Goal: Navigation & Orientation: Find specific page/section

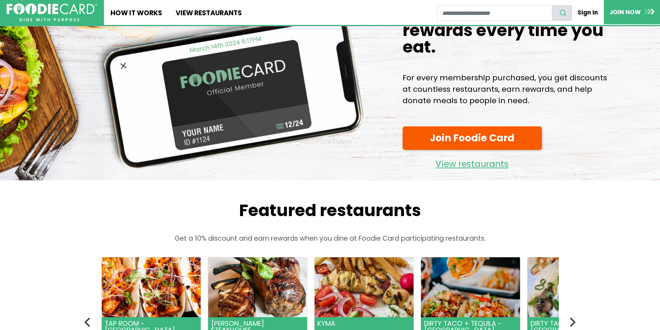
scroll to position [173, 0]
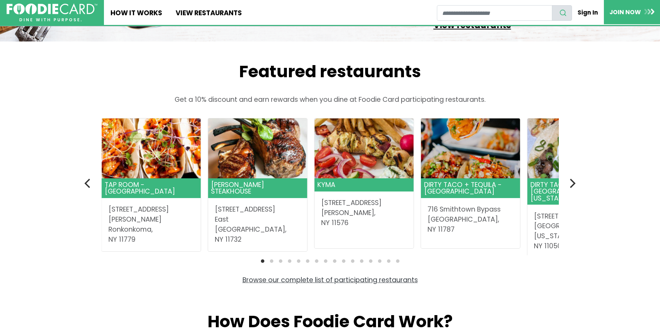
click at [471, 32] on link "View restaurants" at bounding box center [472, 24] width 139 height 18
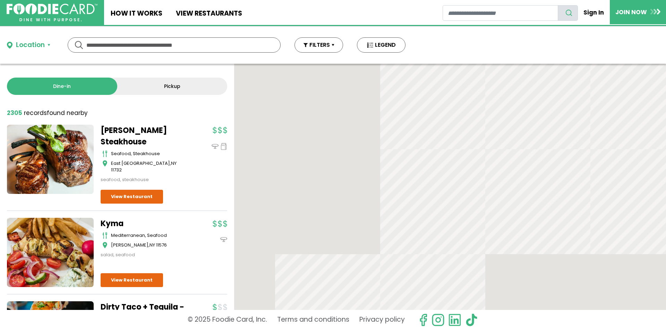
click at [147, 45] on input "text" at bounding box center [173, 45] width 175 height 15
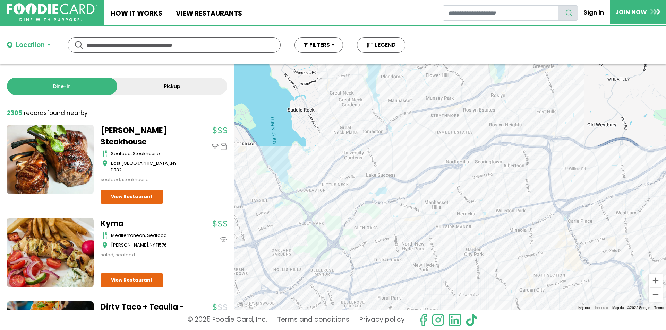
drag, startPoint x: 546, startPoint y: 229, endPoint x: 451, endPoint y: 210, distance: 96.5
click at [451, 210] on div at bounding box center [450, 187] width 432 height 246
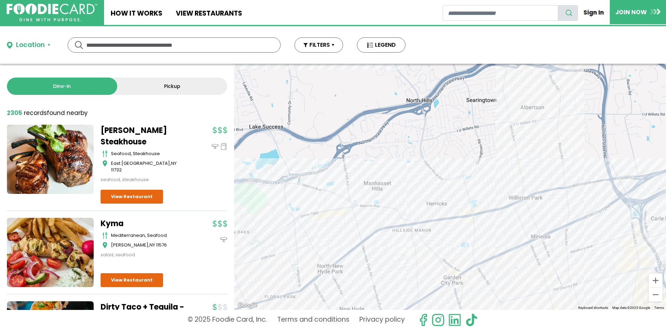
click at [472, 226] on div at bounding box center [450, 187] width 432 height 246
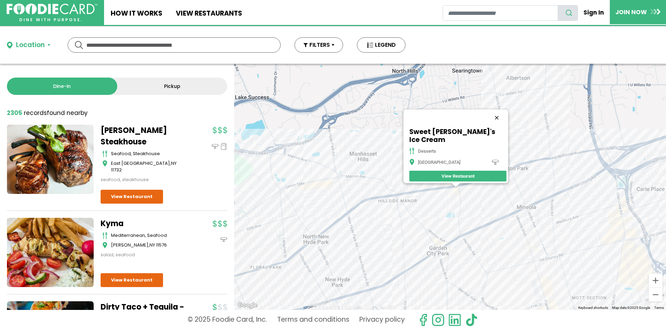
click at [495, 121] on button "Close" at bounding box center [496, 118] width 17 height 17
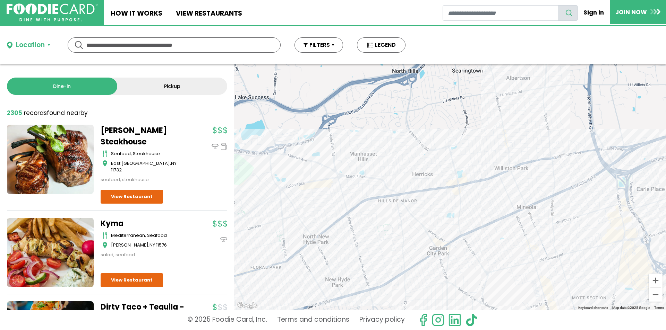
click at [332, 187] on div at bounding box center [450, 187] width 432 height 246
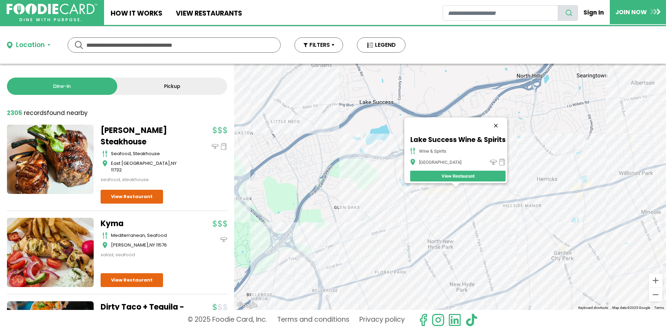
click at [503, 123] on button "Close" at bounding box center [495, 126] width 17 height 17
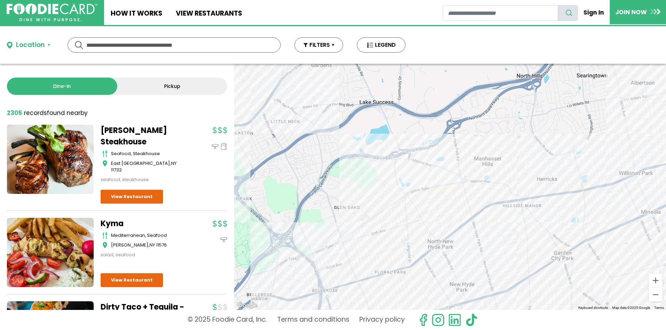
click at [530, 217] on div at bounding box center [450, 187] width 432 height 246
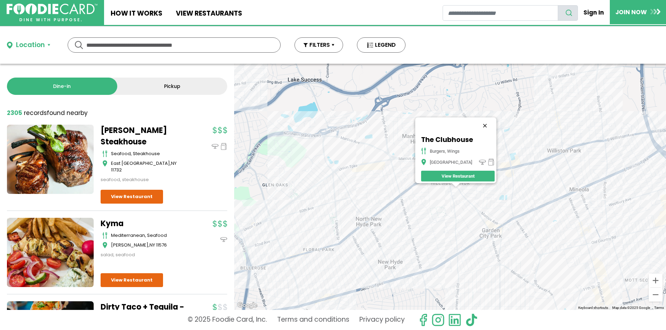
click at [486, 122] on button "Close" at bounding box center [484, 126] width 17 height 17
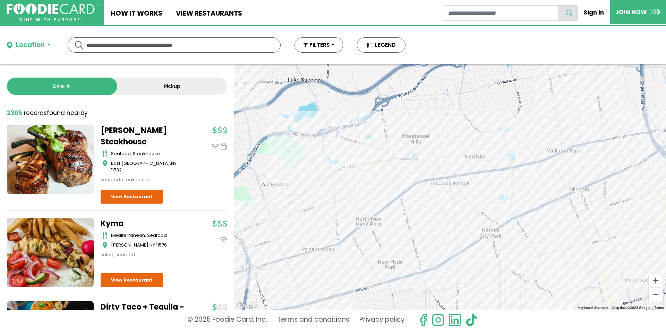
click at [412, 200] on div at bounding box center [450, 187] width 432 height 246
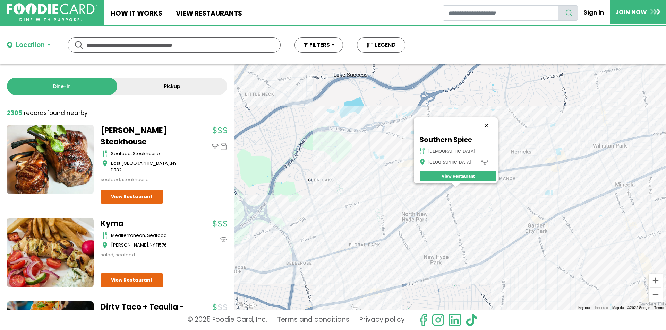
click at [478, 126] on button "Close" at bounding box center [486, 126] width 17 height 17
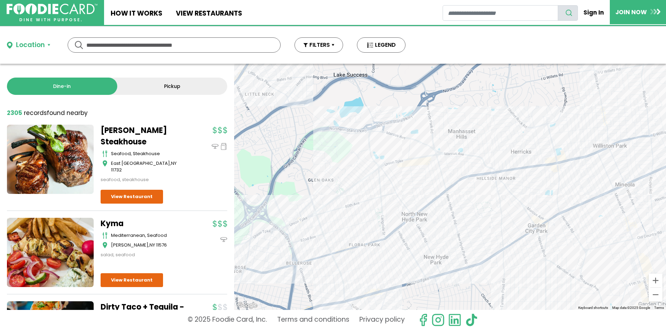
click at [498, 189] on div at bounding box center [450, 187] width 432 height 246
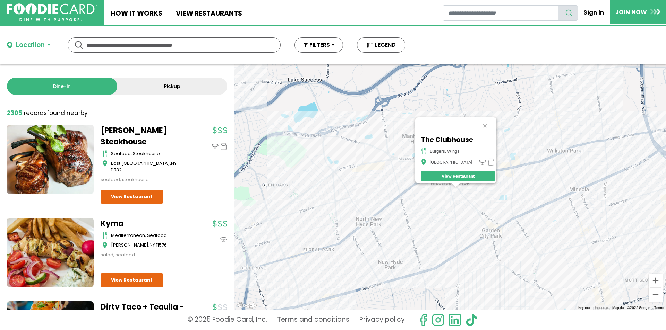
click at [461, 171] on link "View Restaurant" at bounding box center [457, 176] width 73 height 11
click at [481, 123] on button "Close" at bounding box center [484, 126] width 17 height 17
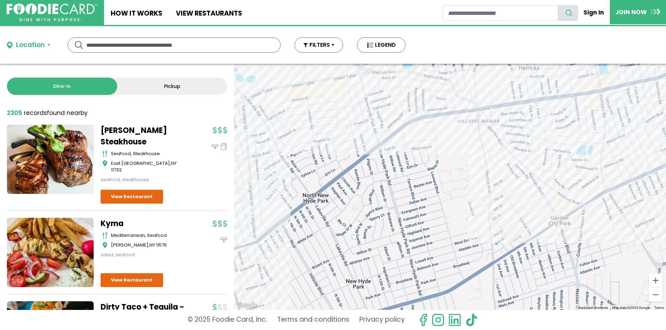
drag, startPoint x: 364, startPoint y: 222, endPoint x: 453, endPoint y: 194, distance: 94.0
click at [453, 194] on div at bounding box center [450, 187] width 432 height 246
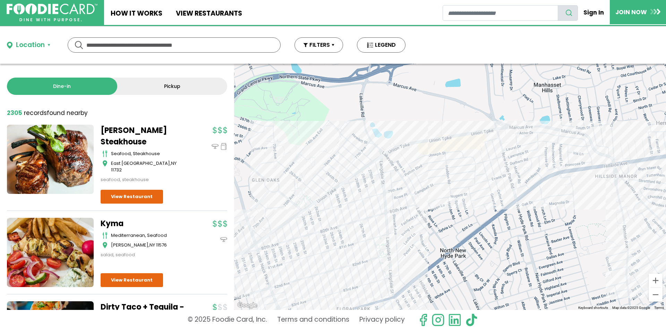
drag, startPoint x: 381, startPoint y: 165, endPoint x: 429, endPoint y: 251, distance: 97.6
click at [429, 251] on div at bounding box center [450, 187] width 432 height 246
click at [397, 302] on div at bounding box center [450, 187] width 432 height 246
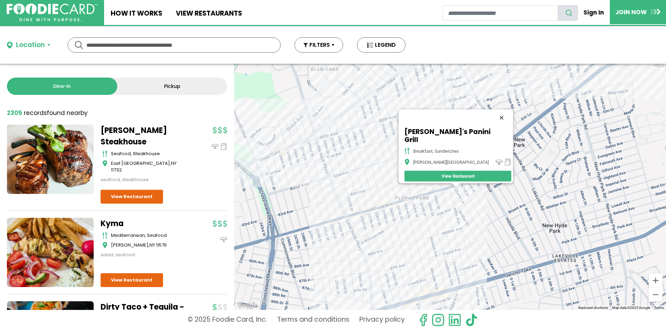
click at [493, 121] on button "Close" at bounding box center [501, 118] width 17 height 17
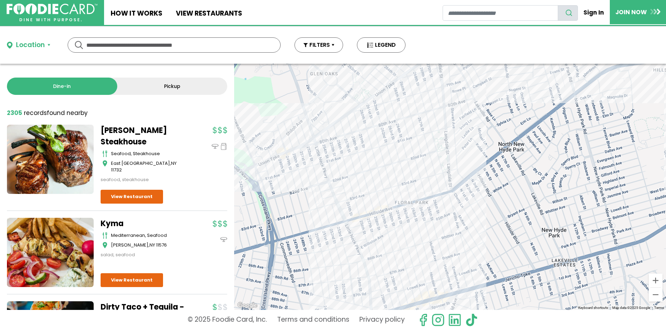
drag, startPoint x: 482, startPoint y: 115, endPoint x: 457, endPoint y: 217, distance: 105.4
click at [458, 219] on div at bounding box center [450, 187] width 432 height 246
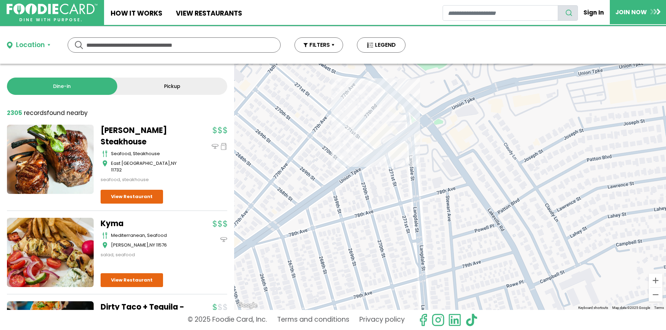
click at [400, 151] on div at bounding box center [450, 187] width 432 height 246
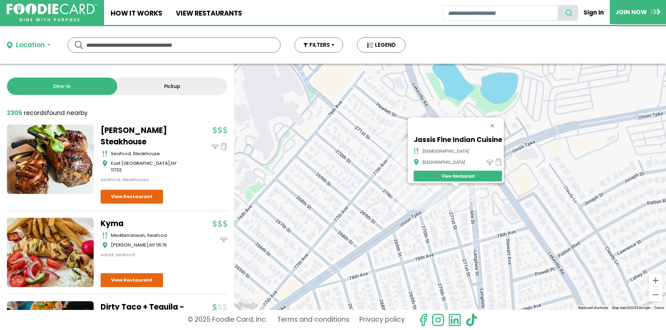
click at [463, 192] on div "Jassis Fine Indian Cuisine indian New Hyde Park View Restaurant" at bounding box center [450, 187] width 432 height 246
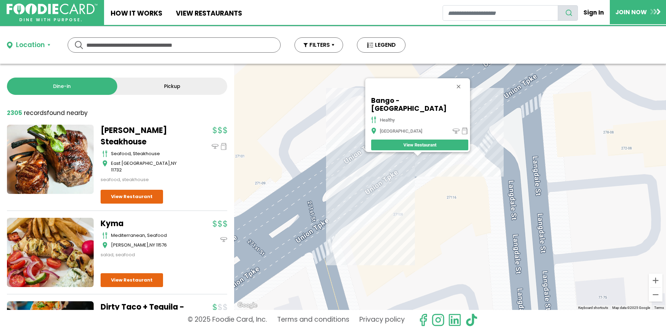
click at [425, 161] on div "Bango - New Hyde Park healthy New Hyde Park View Restaurant" at bounding box center [450, 187] width 432 height 246
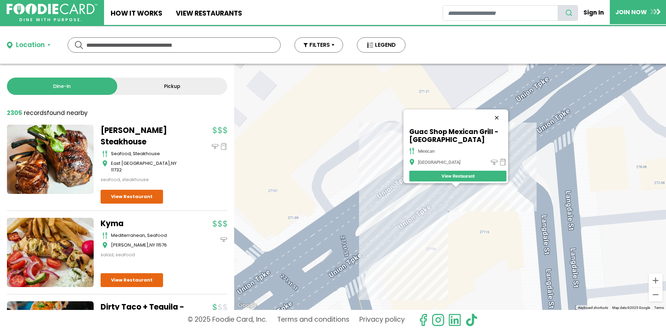
click at [498, 110] on button "Close" at bounding box center [496, 118] width 17 height 17
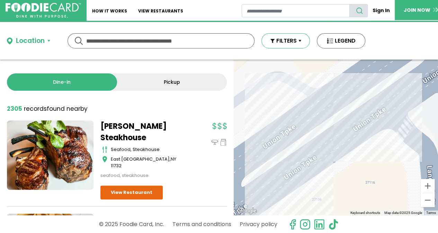
click at [302, 41] on button "FILTERS" at bounding box center [286, 40] width 49 height 15
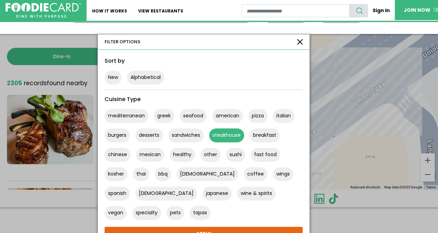
scroll to position [35, 0]
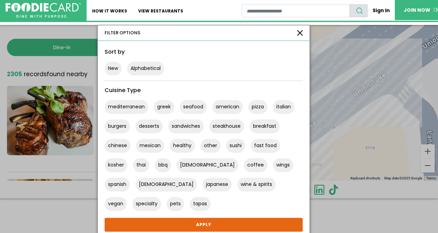
click at [298, 30] on button "button" at bounding box center [300, 33] width 6 height 6
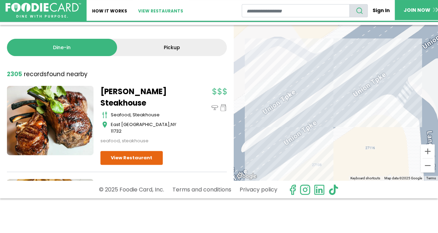
click at [153, 11] on link "View restaurants" at bounding box center [161, 10] width 56 height 21
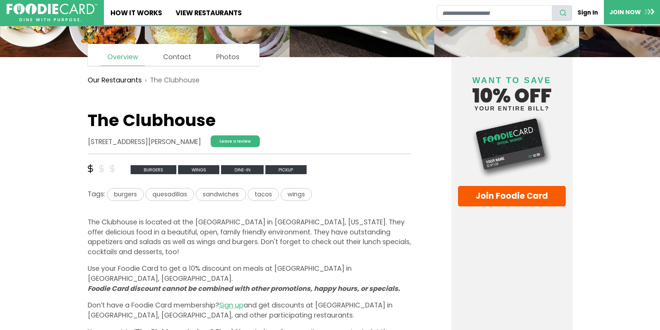
scroll to position [139, 0]
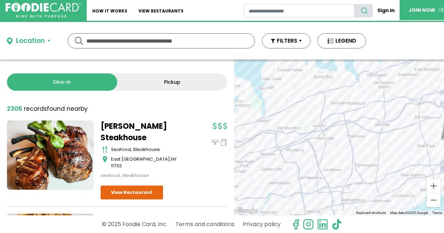
drag, startPoint x: 364, startPoint y: 111, endPoint x: 271, endPoint y: 173, distance: 112.4
click at [271, 173] on div at bounding box center [339, 138] width 210 height 156
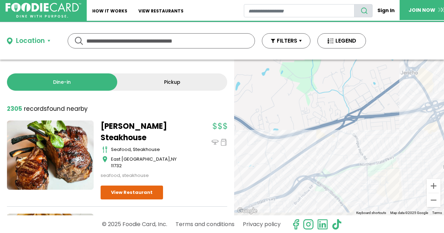
drag, startPoint x: 324, startPoint y: 151, endPoint x: 390, endPoint y: 116, distance: 74.8
click at [390, 116] on div at bounding box center [339, 138] width 210 height 156
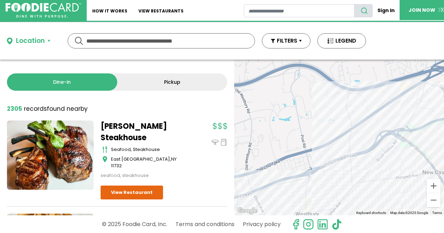
drag, startPoint x: 307, startPoint y: 143, endPoint x: 417, endPoint y: 120, distance: 112.2
click at [417, 120] on div at bounding box center [339, 138] width 210 height 156
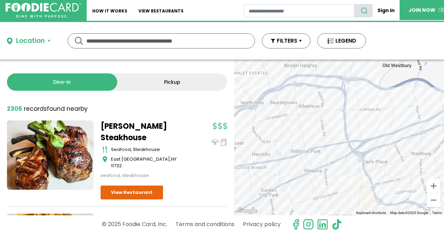
click at [324, 176] on div at bounding box center [339, 138] width 210 height 156
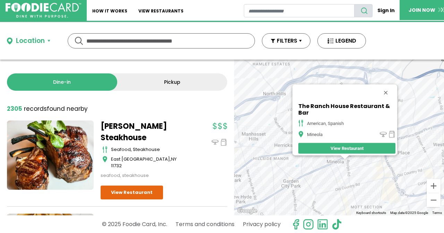
click at [331, 168] on div "The Ranch House Restaurant & Bar american, [GEOGRAPHIC_DATA] View Restaurant" at bounding box center [339, 138] width 210 height 156
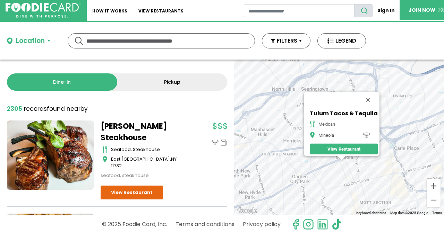
drag, startPoint x: 329, startPoint y: 167, endPoint x: 320, endPoint y: 188, distance: 22.8
click at [320, 190] on div "Tulum Tacos & Tequila mexican Mineola View Restaurant" at bounding box center [339, 138] width 210 height 156
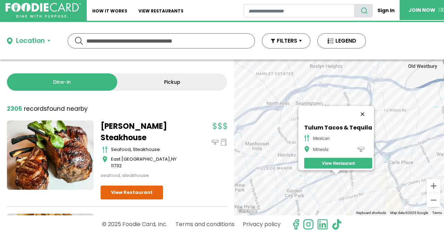
click at [365, 112] on button "Close" at bounding box center [362, 114] width 17 height 17
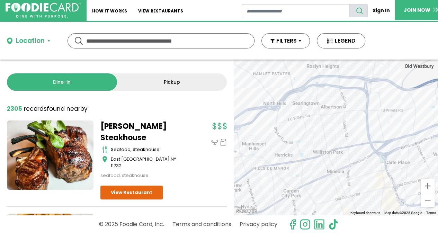
click at [339, 155] on div at bounding box center [336, 138] width 205 height 156
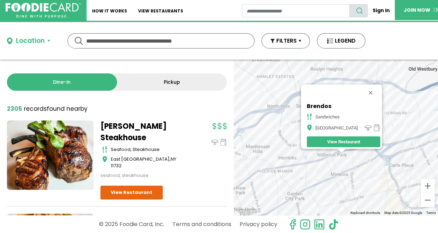
click at [336, 157] on div "Brendos sandwiches [GEOGRAPHIC_DATA]" at bounding box center [336, 138] width 205 height 156
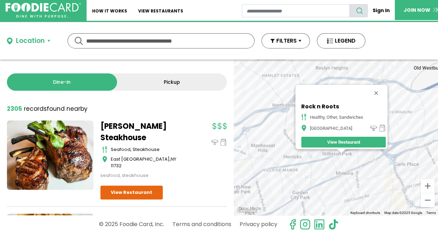
click at [313, 170] on div "Rock n Roots healthy, other, sandwiches [GEOGRAPHIC_DATA] View Restaurant" at bounding box center [336, 138] width 205 height 156
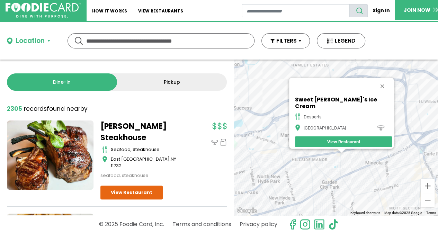
click at [313, 170] on div "Sweet [PERSON_NAME]'s Ice Cream desserts [GEOGRAPHIC_DATA]" at bounding box center [336, 138] width 205 height 156
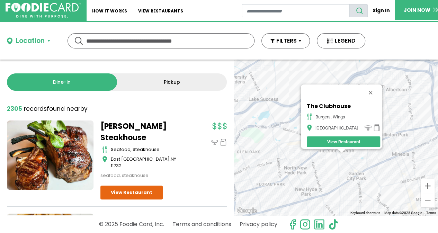
click at [154, 44] on input "text" at bounding box center [161, 41] width 150 height 15
type input "*****"
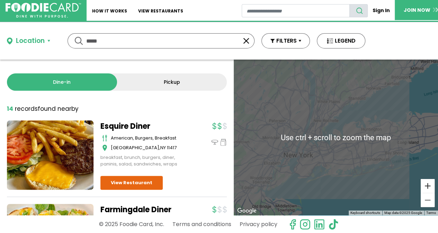
click at [428, 188] on button "Zoom in" at bounding box center [428, 186] width 14 height 14
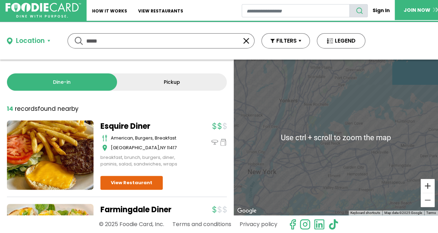
click at [429, 188] on button "Zoom in" at bounding box center [428, 186] width 14 height 14
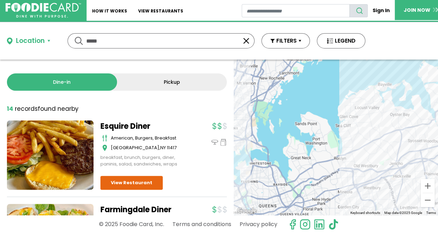
drag, startPoint x: 374, startPoint y: 150, endPoint x: 349, endPoint y: 159, distance: 27.0
click at [349, 159] on div at bounding box center [336, 138] width 205 height 156
click at [364, 120] on div at bounding box center [336, 138] width 205 height 156
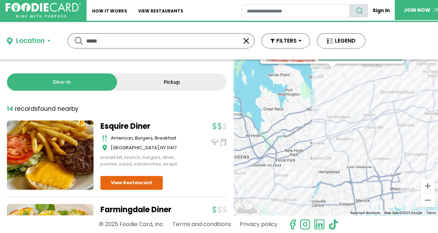
drag, startPoint x: 321, startPoint y: 187, endPoint x: 312, endPoint y: 94, distance: 93.6
click at [312, 94] on div "[PERSON_NAME][GEOGRAPHIC_DATA] Diner american, breakfast [PERSON_NAME][GEOGRAPH…" at bounding box center [336, 138] width 205 height 156
